Goal: Transaction & Acquisition: Book appointment/travel/reservation

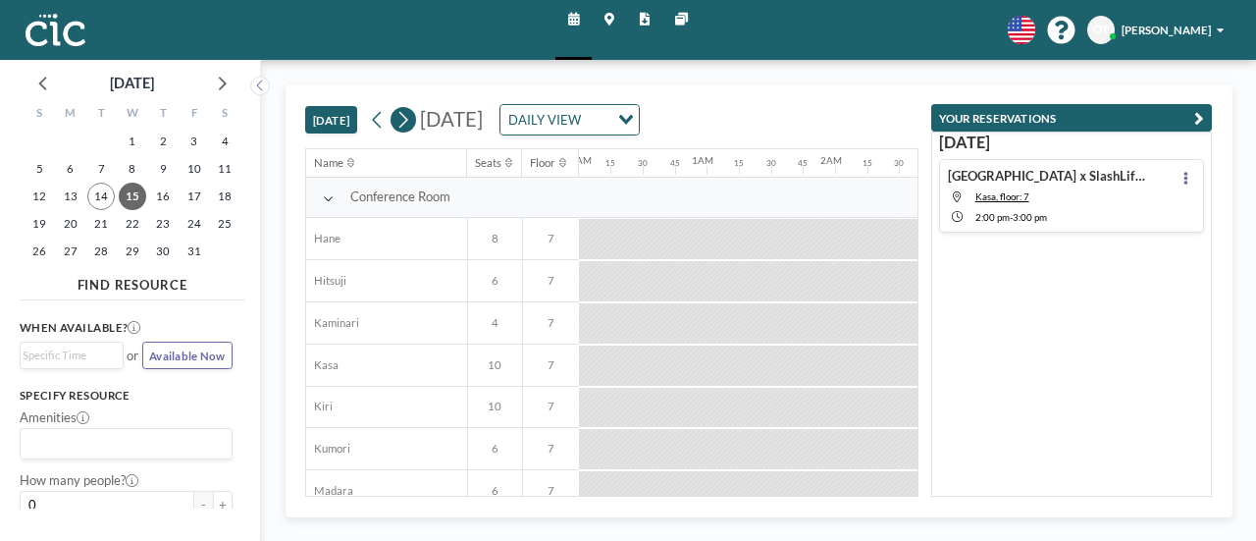
click at [414, 119] on button at bounding box center [403, 120] width 26 height 26
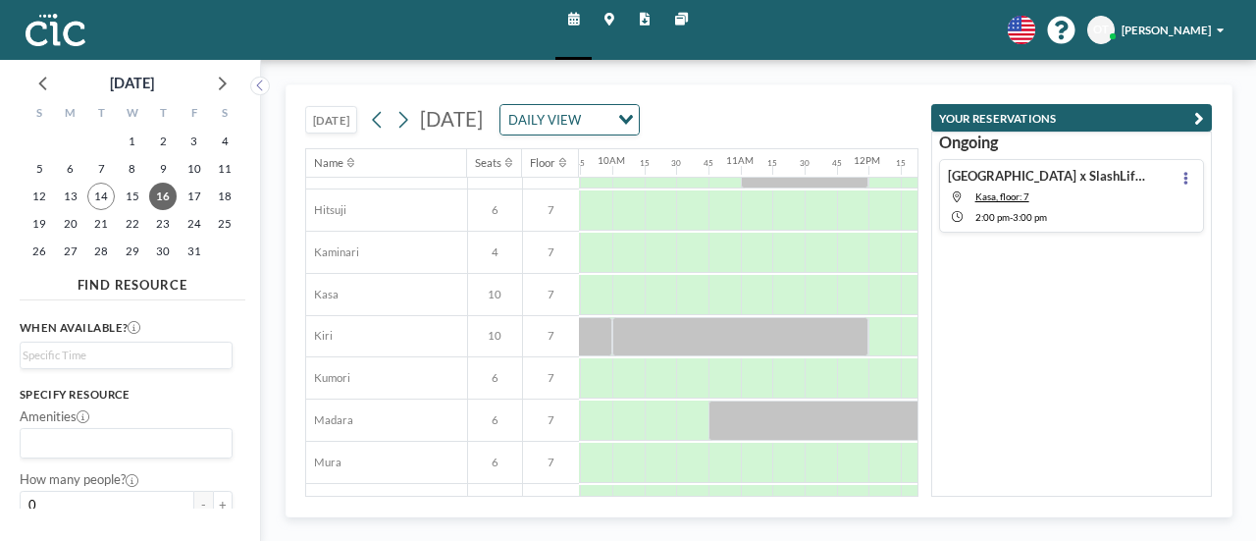
scroll to position [71, 1249]
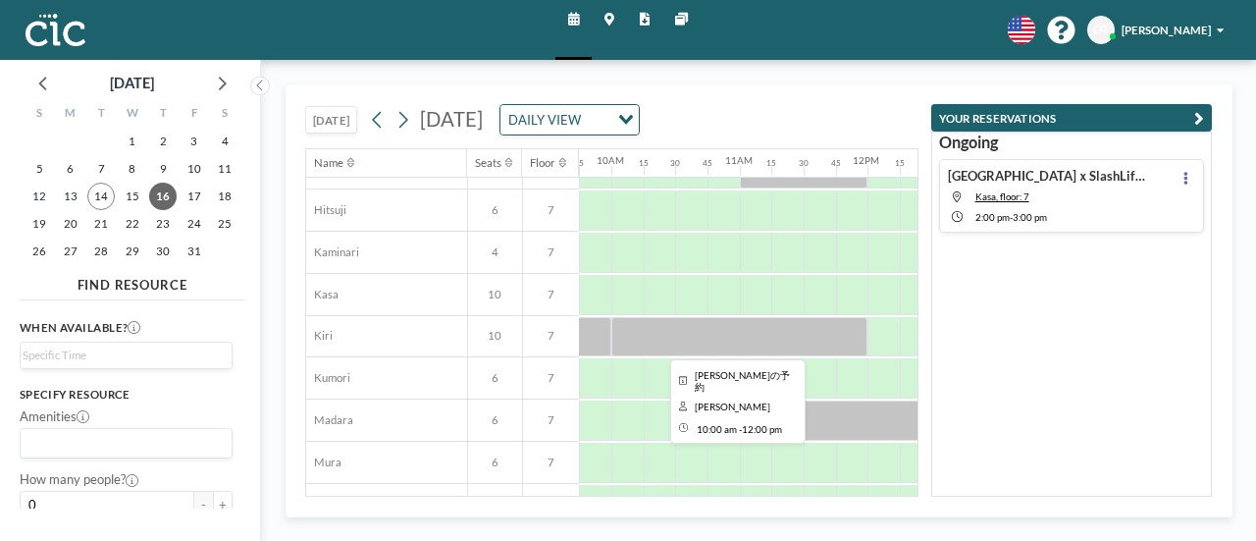
click at [775, 342] on div at bounding box center [739, 337] width 256 height 40
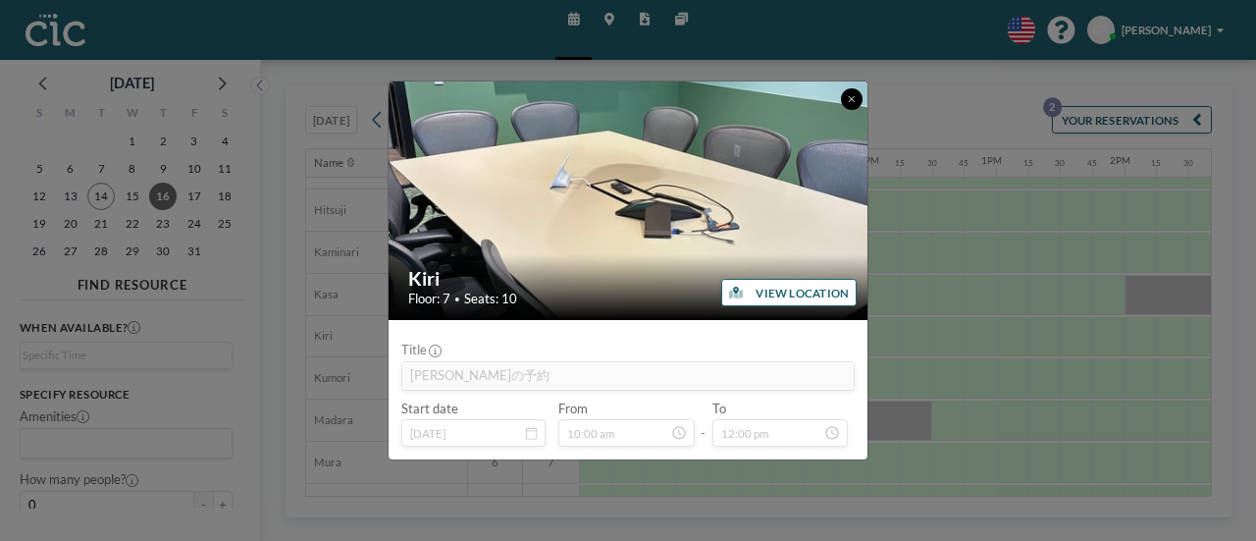
click at [848, 101] on icon at bounding box center [851, 99] width 7 height 10
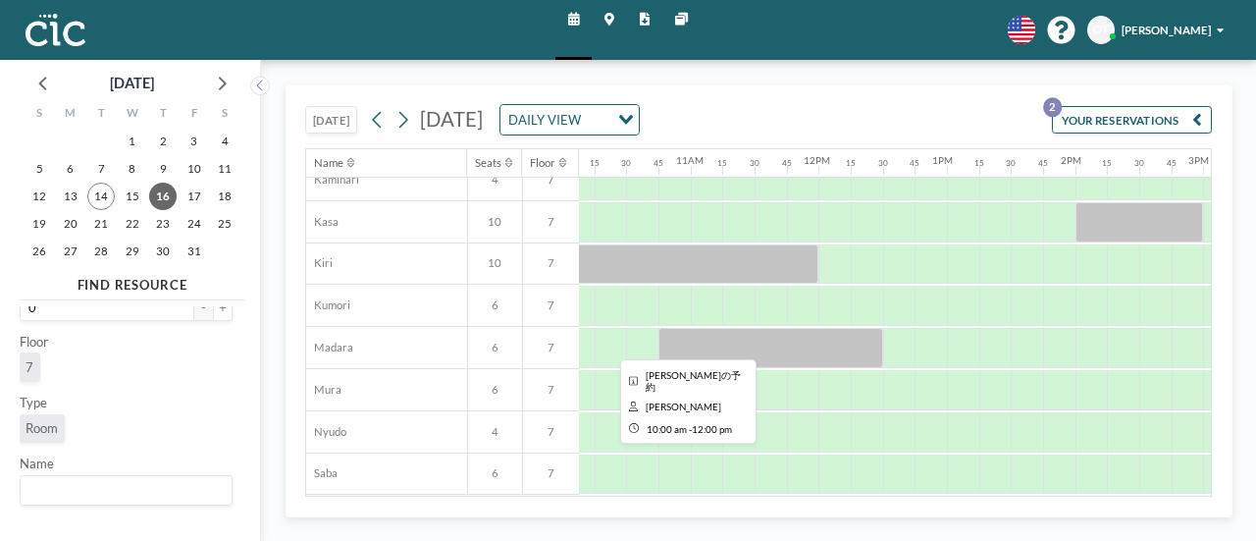
scroll to position [137, 1298]
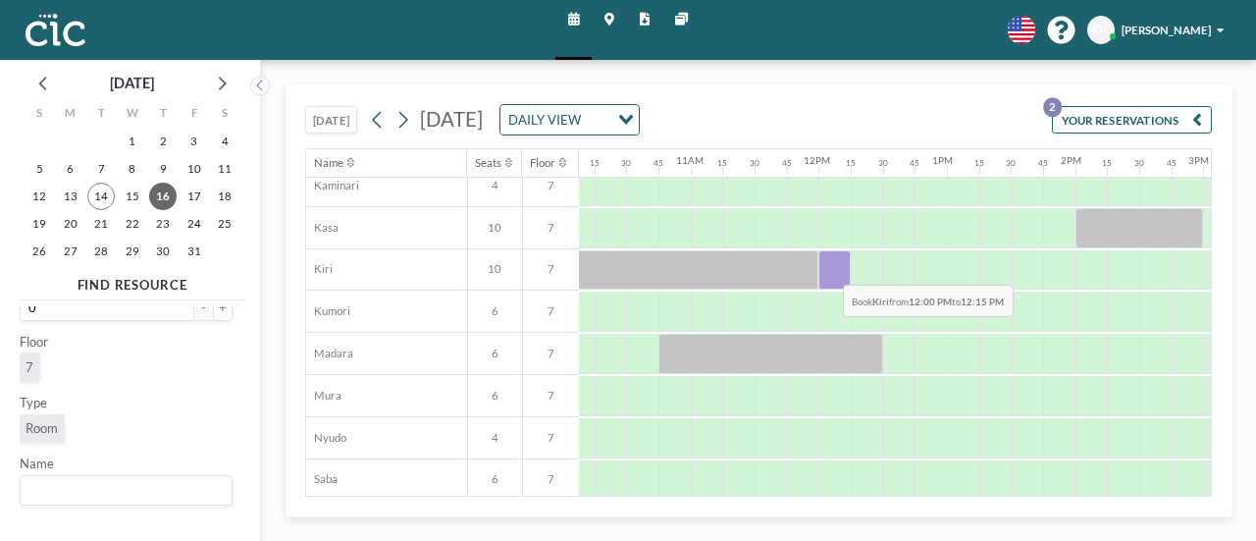
click at [828, 268] on div at bounding box center [834, 270] width 32 height 40
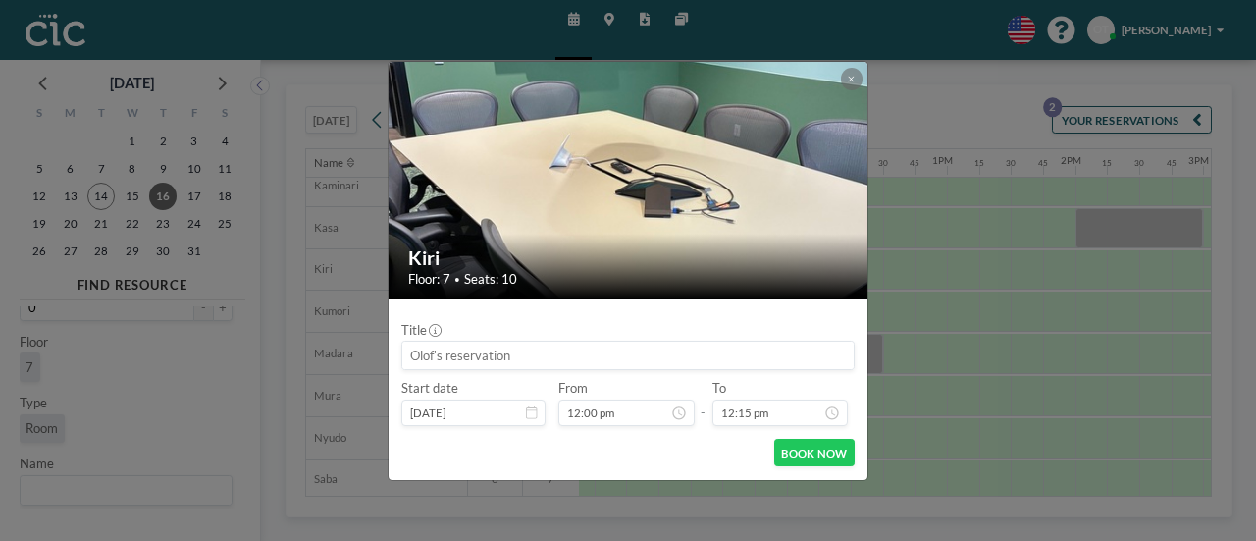
scroll to position [1539, 0]
click at [993, 325] on div "Kiri Floor: 7 • Seats: 10 Title Start date [DATE] From 12:00 pm 12:00 am 12:15 …" at bounding box center [628, 270] width 1256 height 541
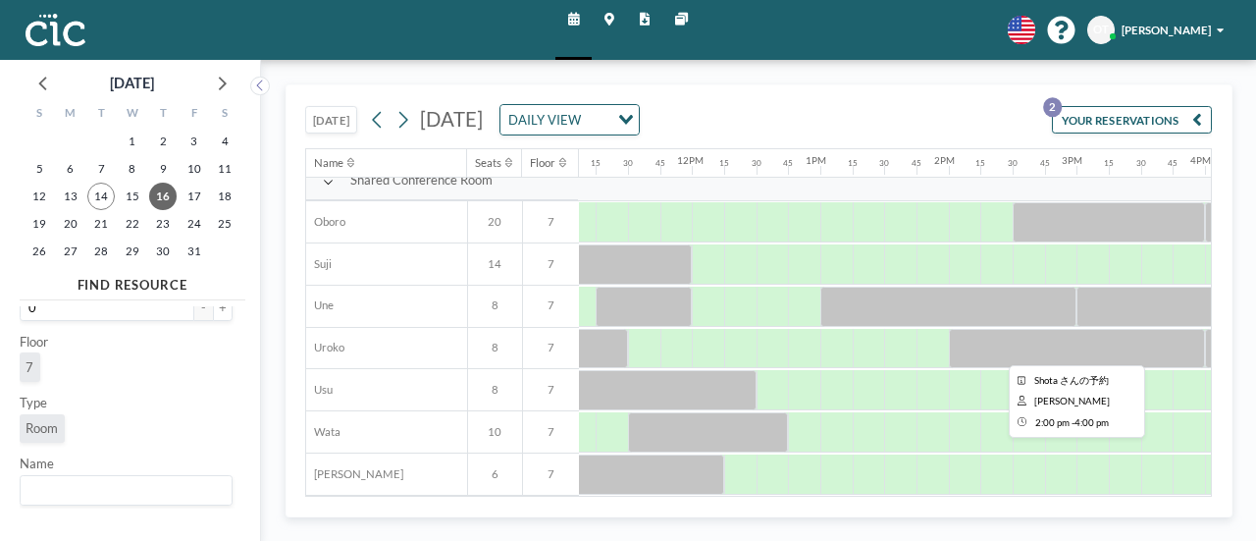
scroll to position [1197, 914]
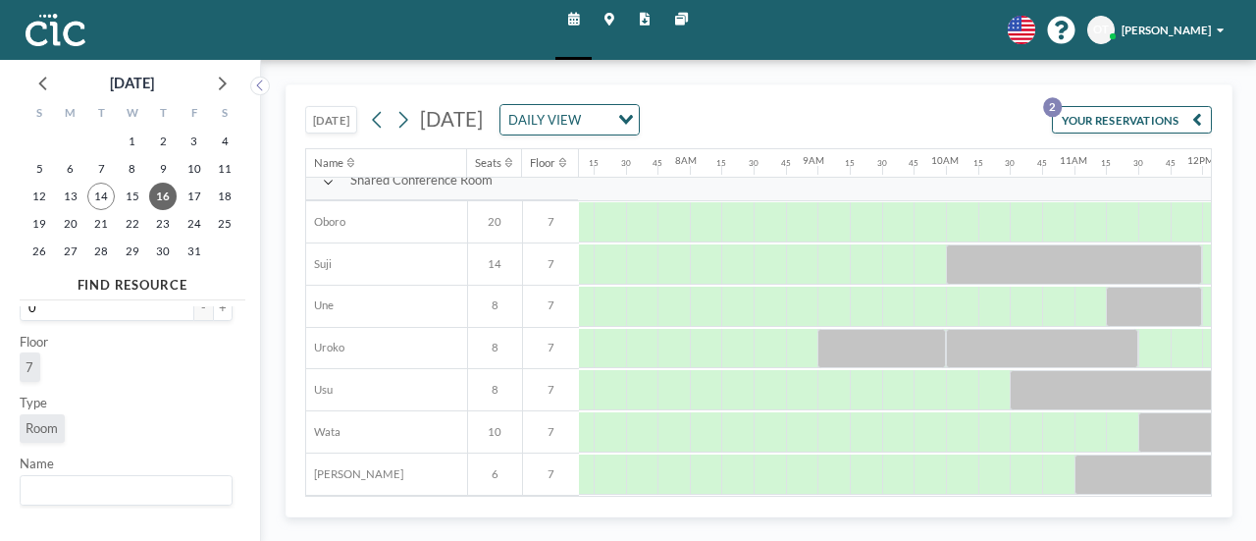
click at [1086, 112] on button "YOUR RESERVATIONS 2" at bounding box center [1132, 119] width 160 height 27
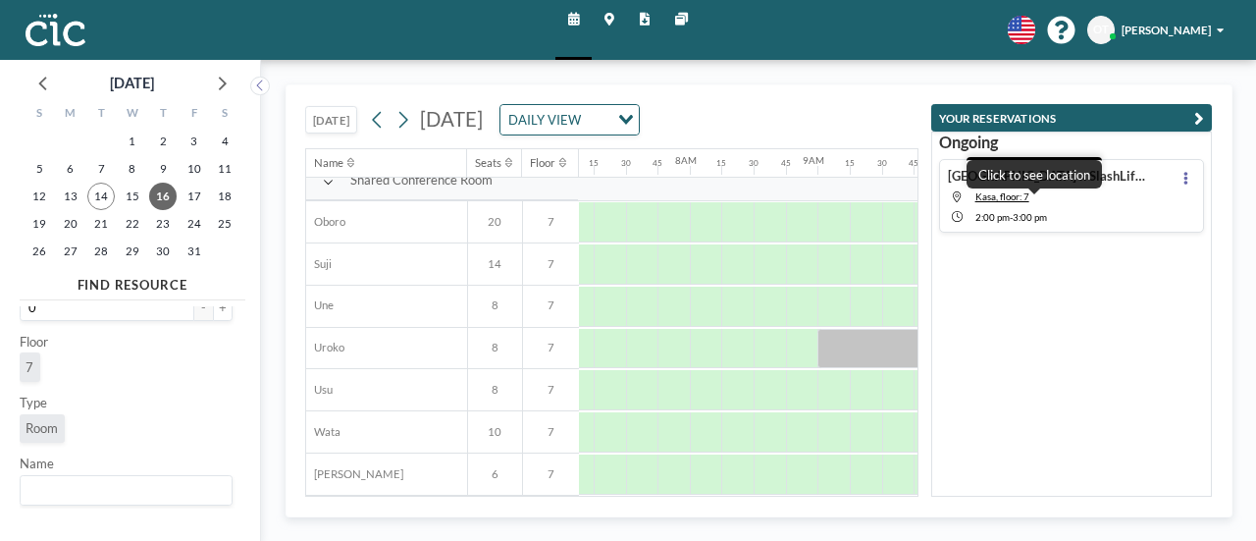
click at [1079, 194] on span "Kasa, floor: 7" at bounding box center [1061, 196] width 173 height 12
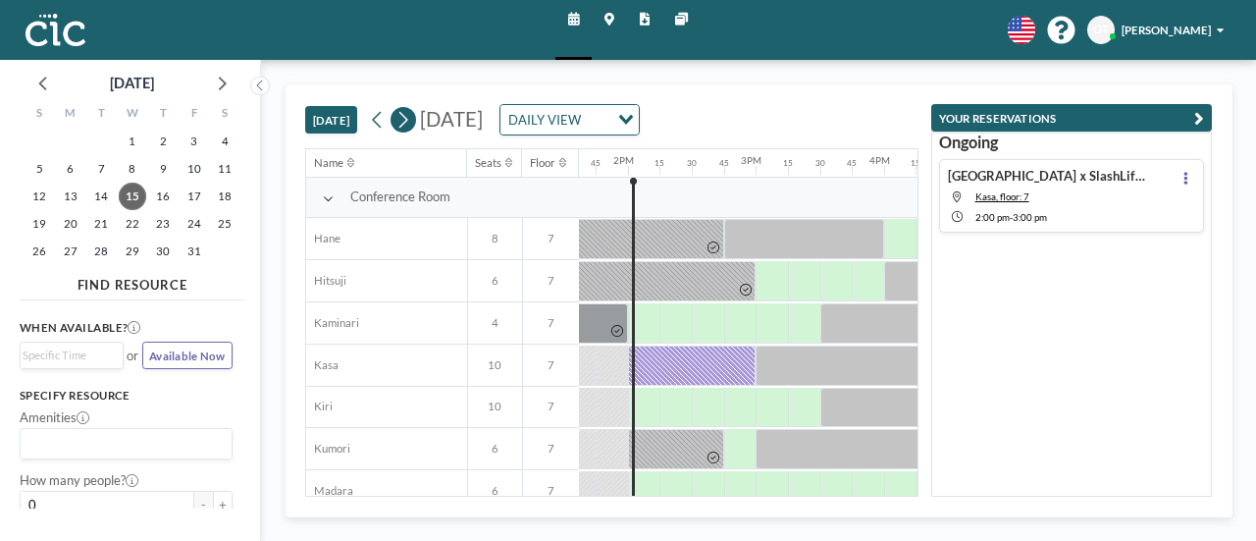
click at [401, 118] on icon at bounding box center [402, 120] width 15 height 24
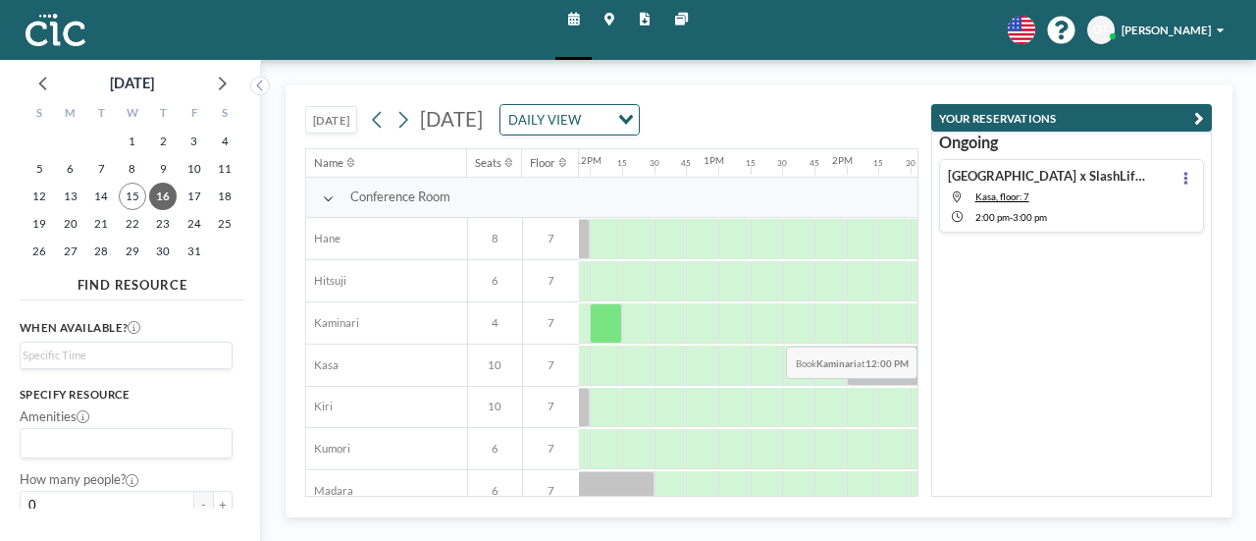
scroll to position [0, 1524]
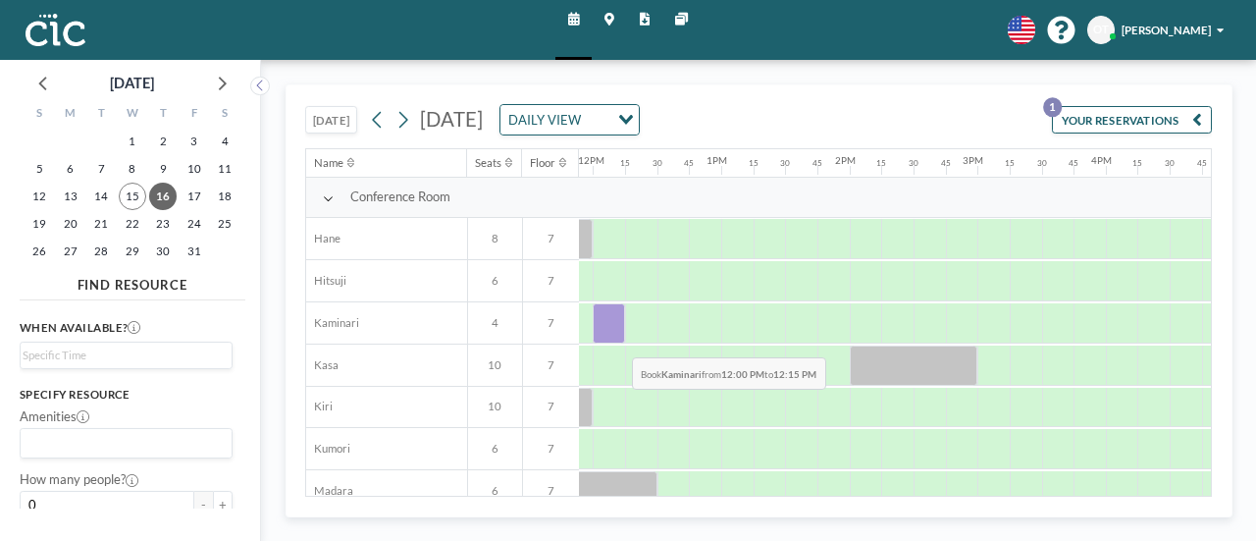
drag, startPoint x: 600, startPoint y: 330, endPoint x: 617, endPoint y: 340, distance: 19.9
click at [617, 340] on div at bounding box center [593, 323] width 3076 height 42
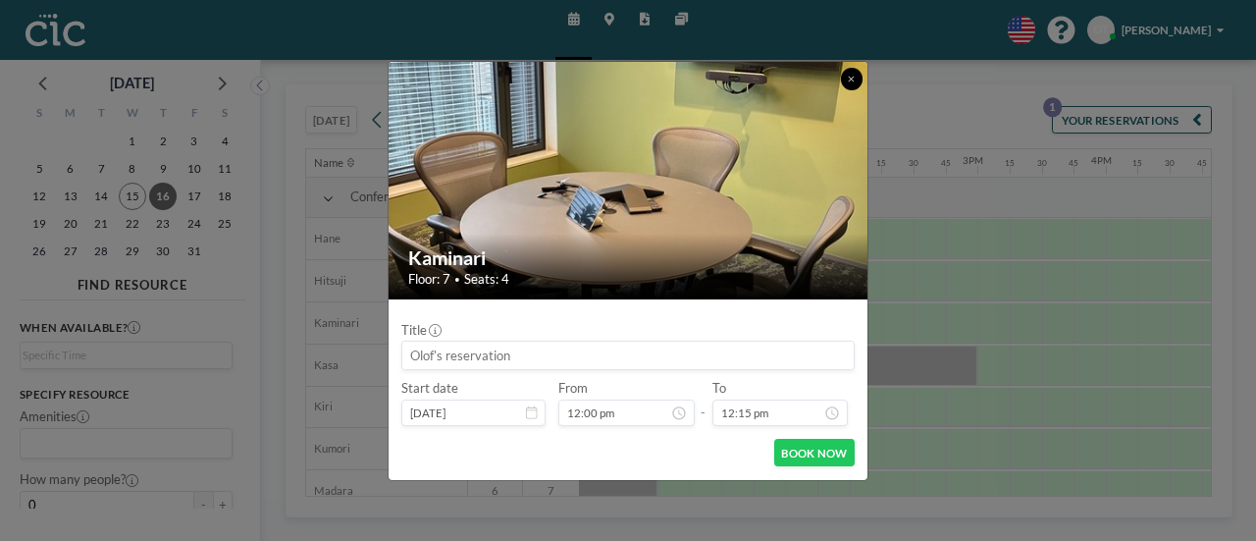
click at [850, 79] on icon at bounding box center [851, 80] width 7 height 10
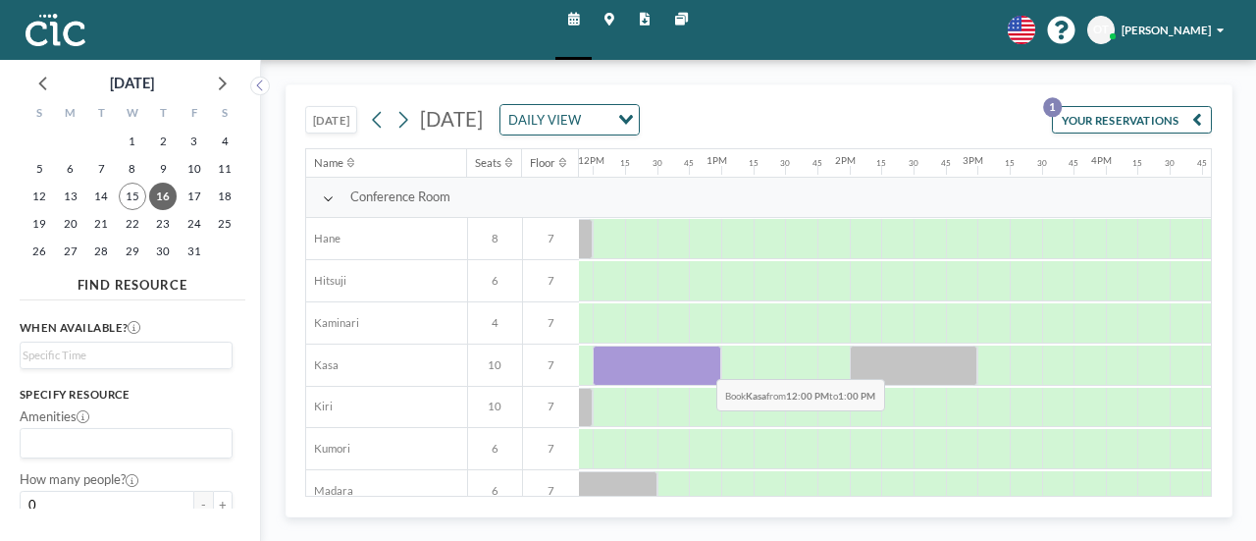
drag, startPoint x: 598, startPoint y: 363, endPoint x: 701, endPoint y: 362, distance: 104.0
click at [701, 362] on div at bounding box center [657, 365] width 129 height 40
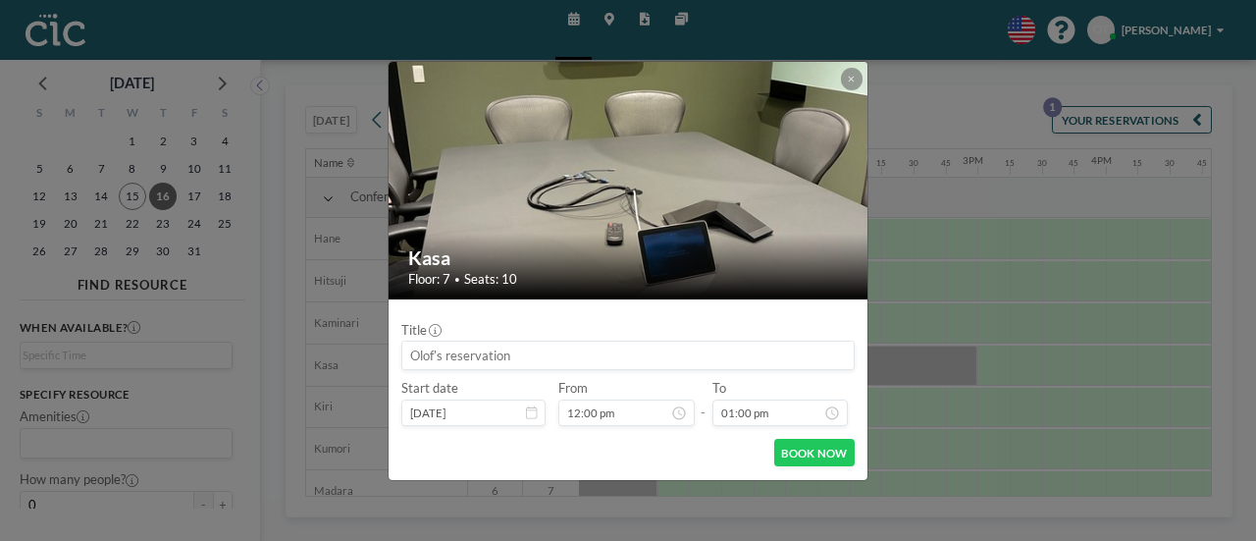
click at [581, 360] on input at bounding box center [627, 354] width 451 height 27
type input "仮"
type input "か"
type input "延"
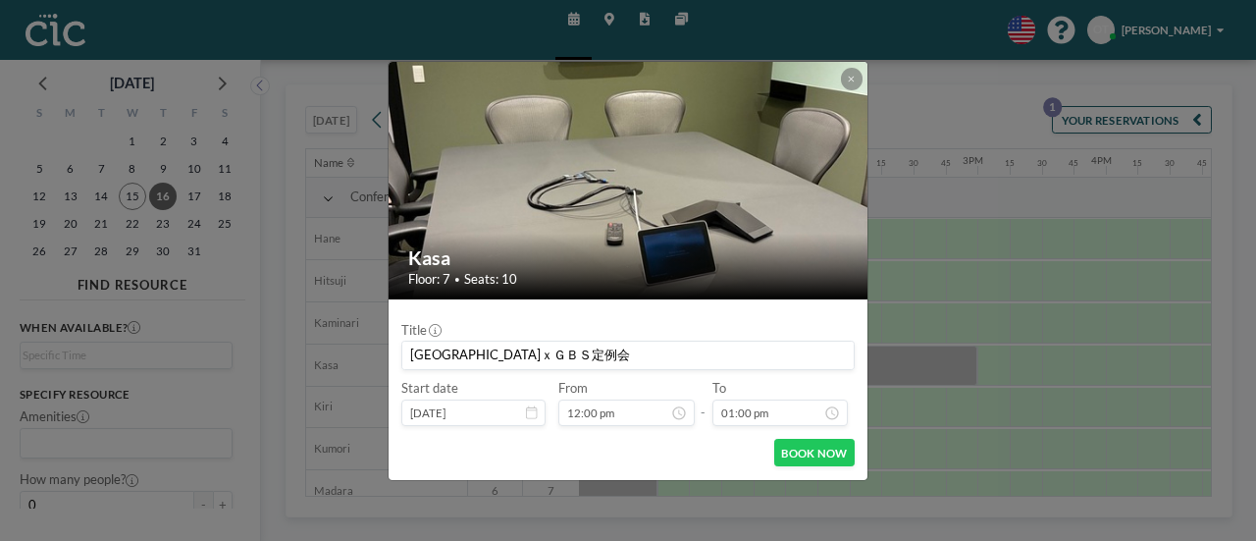
scroll to position [1634, 0]
type input "福岡市ｘＧＢＳ定例会"
click at [818, 452] on button "BOOK NOW" at bounding box center [814, 452] width 80 height 27
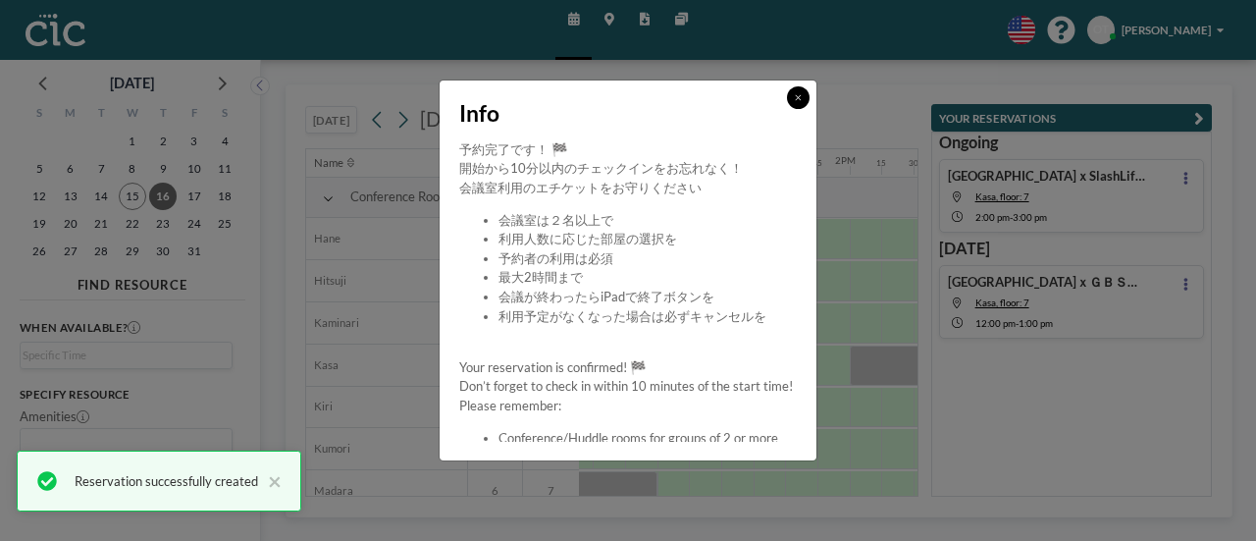
click at [801, 93] on icon at bounding box center [798, 98] width 7 height 10
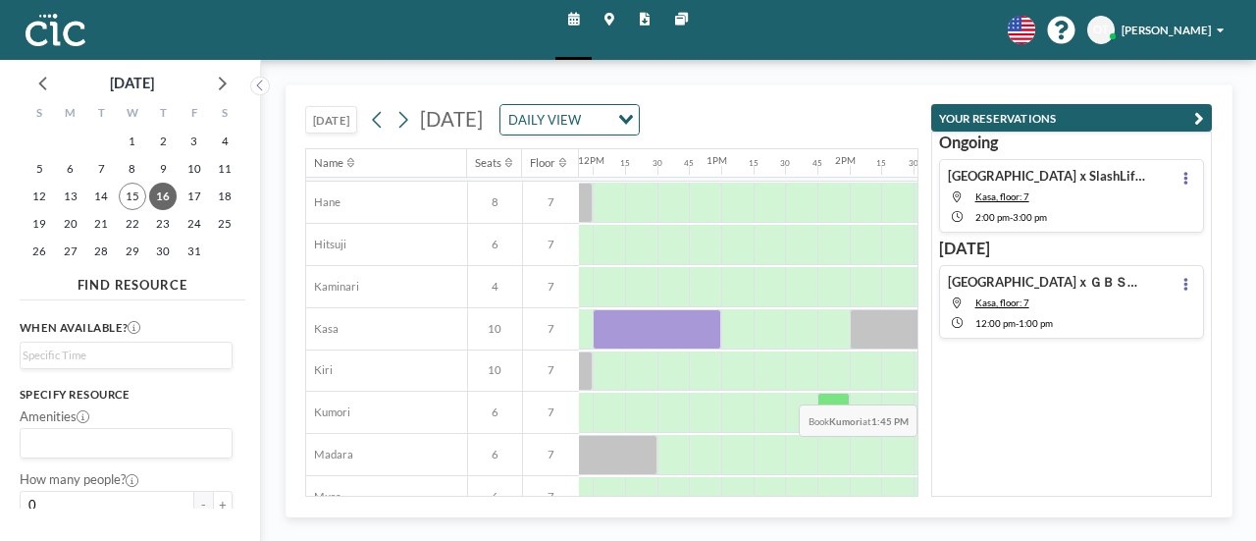
scroll to position [37, 1524]
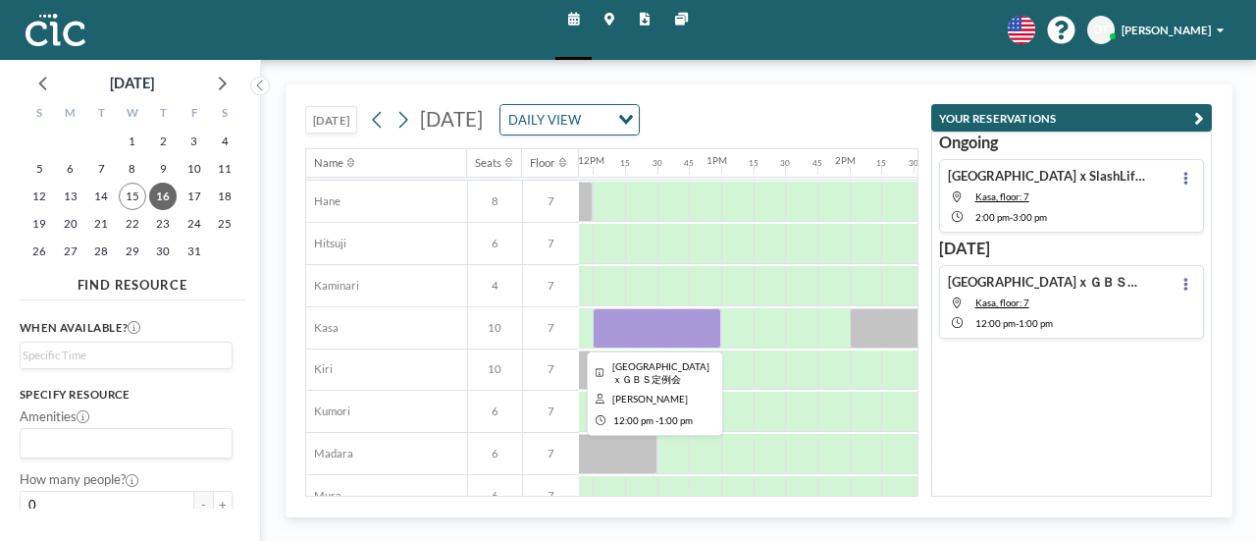
click at [673, 309] on div at bounding box center [657, 328] width 129 height 40
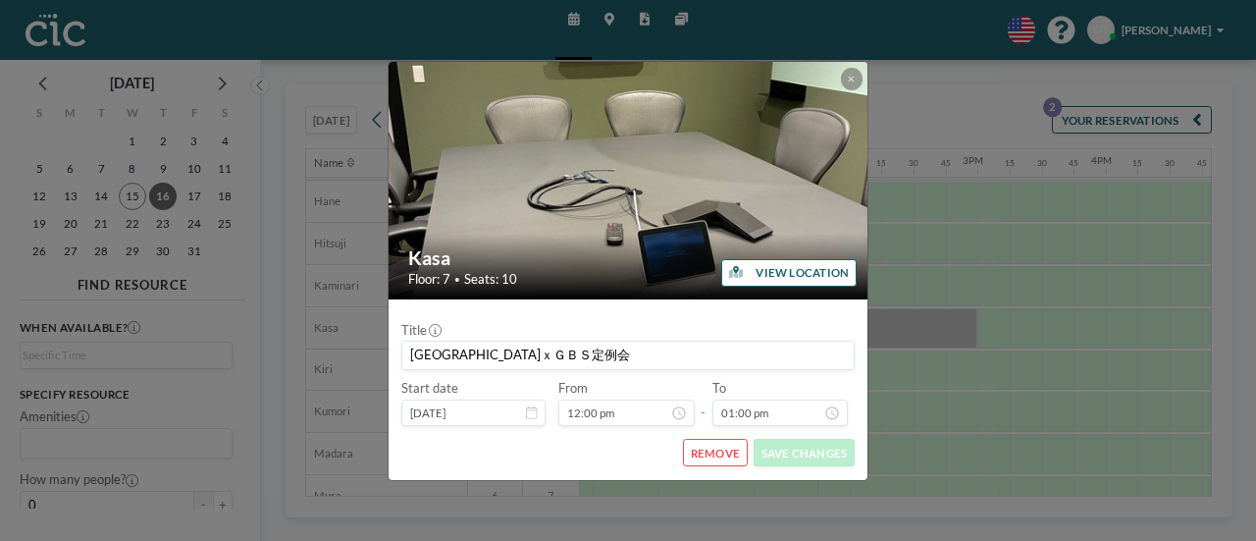
click at [791, 274] on button "VIEW LOCATION" at bounding box center [788, 272] width 135 height 27
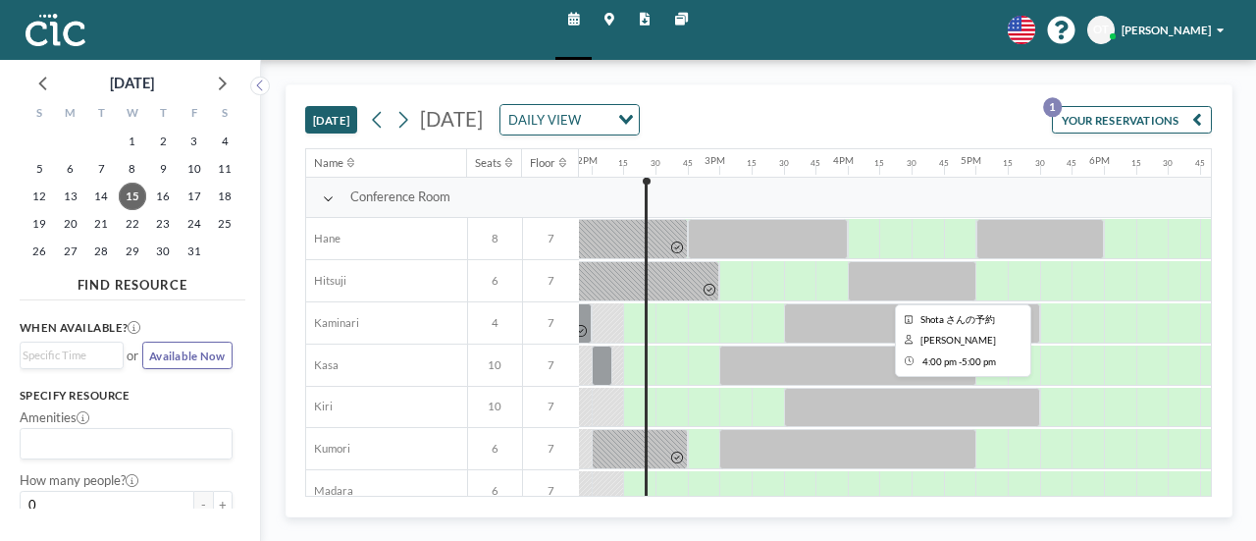
scroll to position [0, 1786]
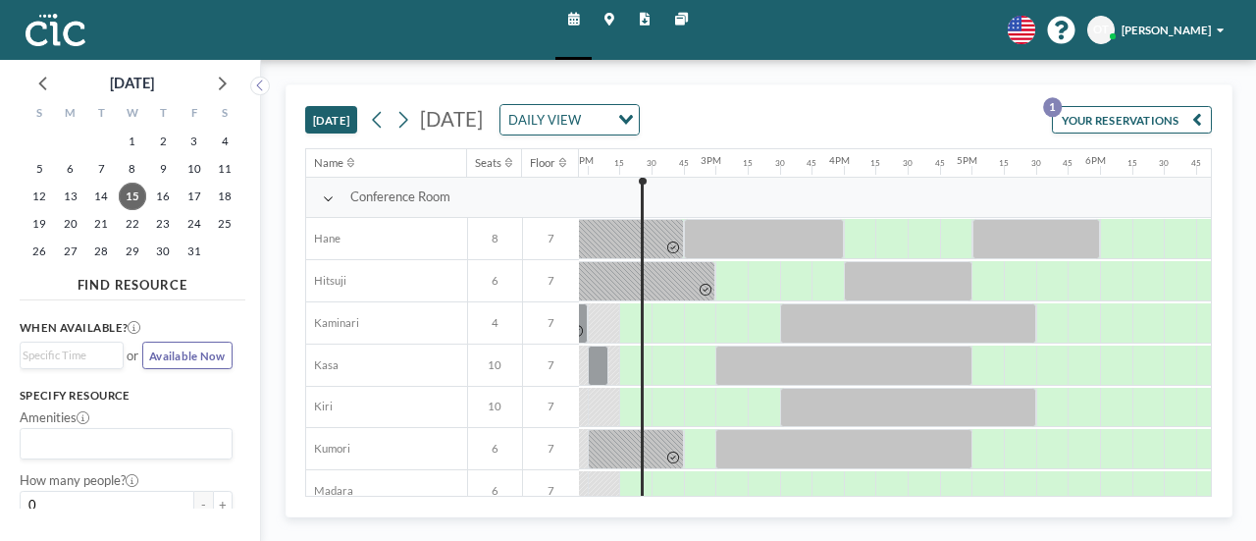
click at [1107, 106] on button "YOUR RESERVATIONS 1" at bounding box center [1132, 119] width 160 height 27
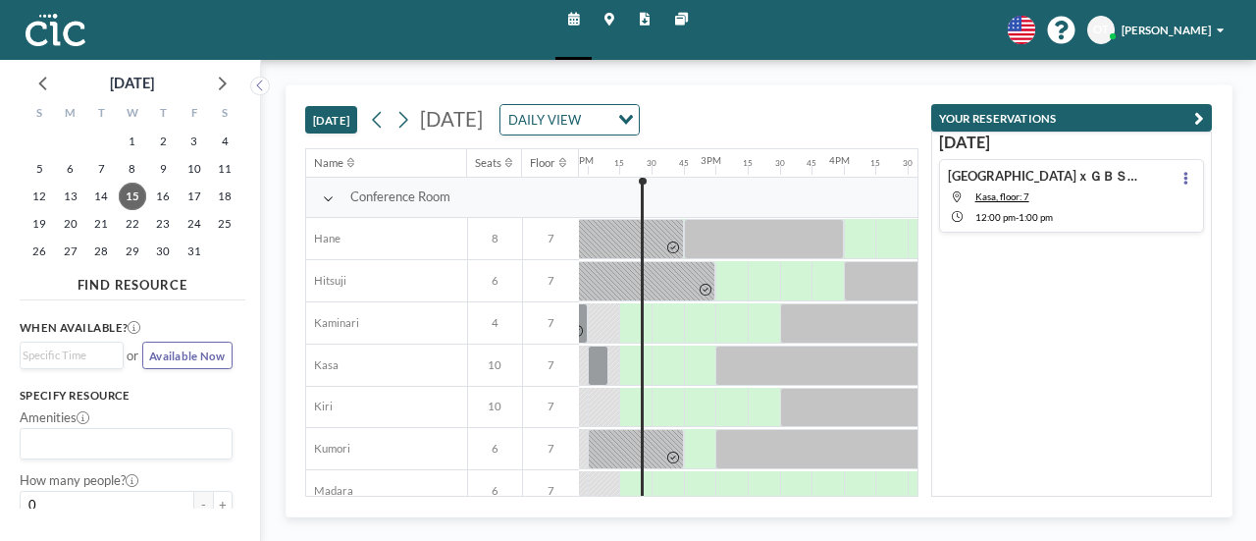
click at [1060, 202] on div "福岡市ｘＧＢＳ定例会 Kasa, floor: 7 12:00 PM - 1:00 PM" at bounding box center [1048, 195] width 200 height 55
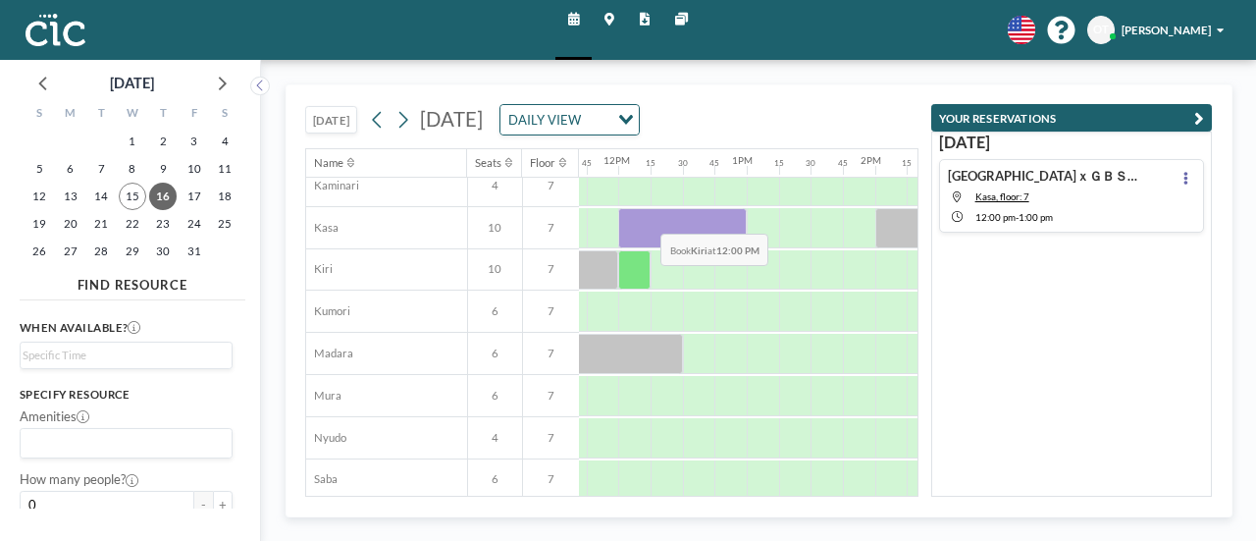
scroll to position [136, 1498]
click at [390, 117] on button at bounding box center [378, 120] width 26 height 26
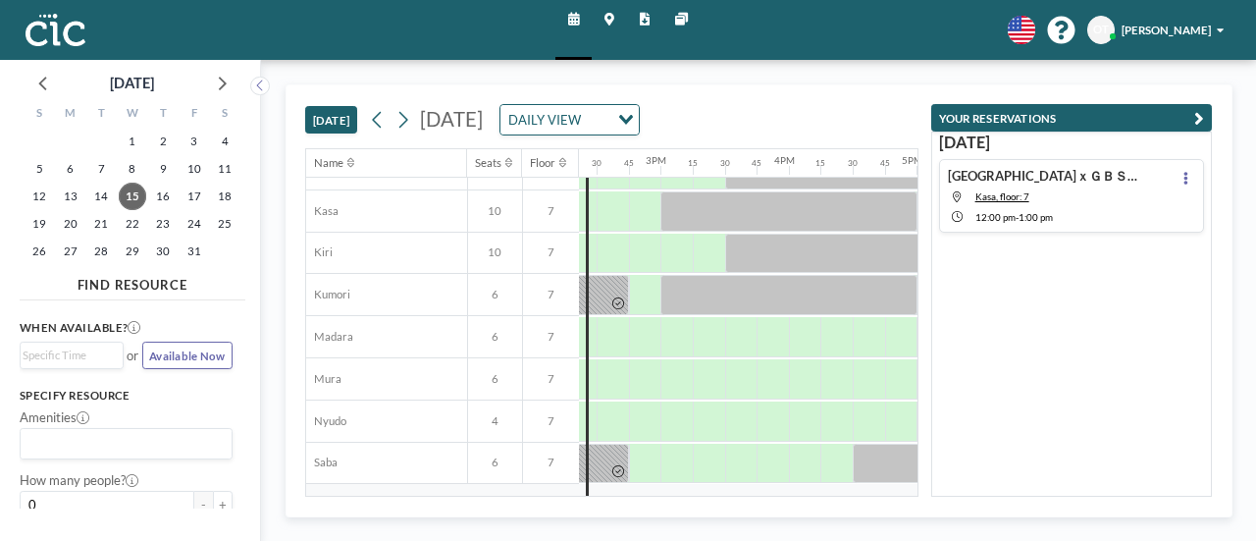
scroll to position [155, 1841]
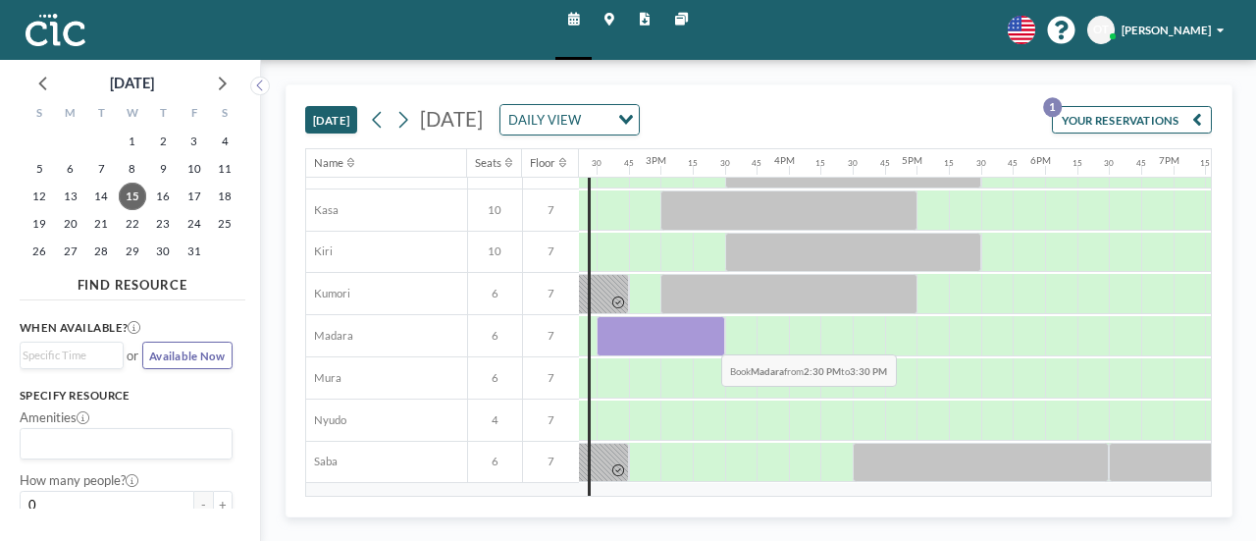
drag, startPoint x: 615, startPoint y: 342, endPoint x: 706, endPoint y: 338, distance: 91.3
click at [706, 338] on div at bounding box center [661, 336] width 129 height 40
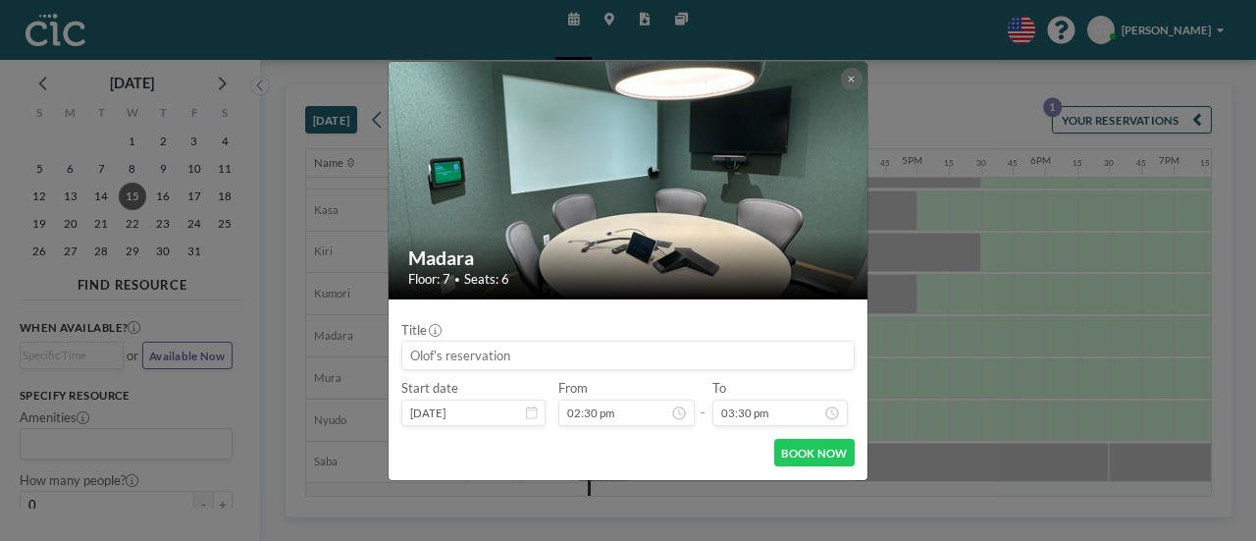
click at [641, 360] on input at bounding box center [627, 354] width 451 height 27
type input "S"
type input "SlashLifeAIxGBS"
click at [807, 446] on button "BOOK NOW" at bounding box center [814, 452] width 80 height 27
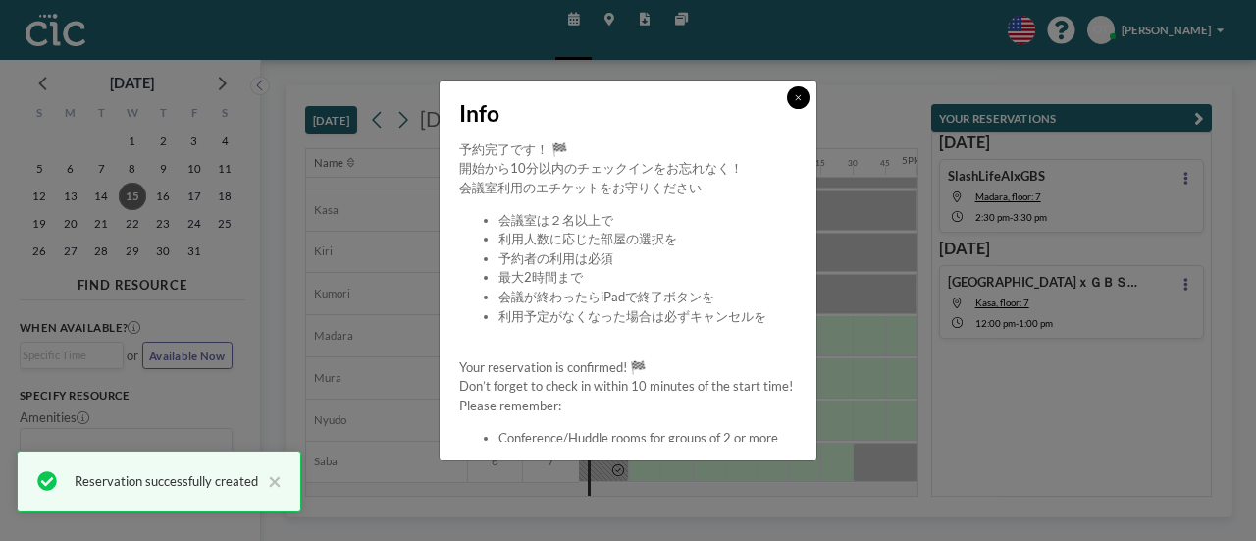
click at [805, 106] on button at bounding box center [798, 97] width 23 height 23
